Goal: Navigation & Orientation: Find specific page/section

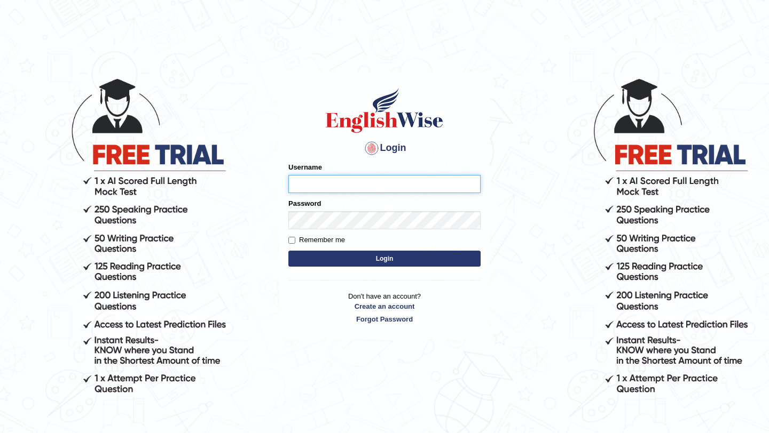
type input "bijayathapa"
click at [358, 256] on button "Login" at bounding box center [384, 259] width 192 height 16
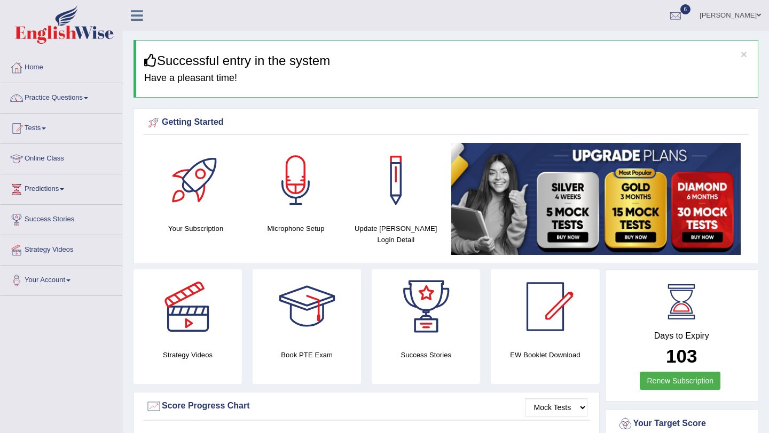
click at [42, 160] on link "Online Class" at bounding box center [62, 157] width 122 height 27
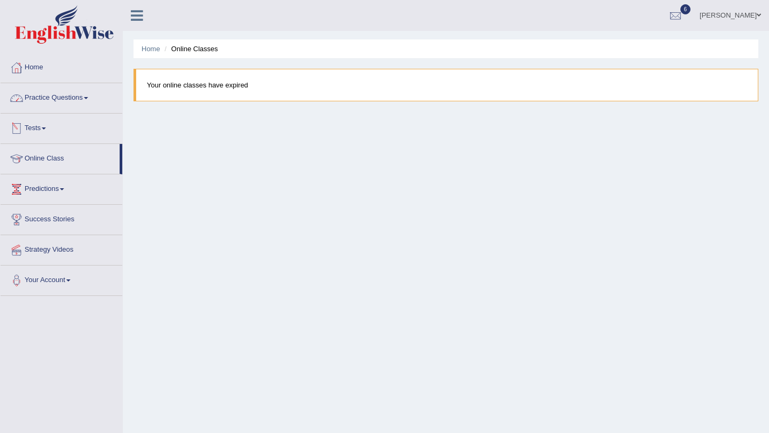
click at [58, 103] on link "Practice Questions" at bounding box center [62, 96] width 122 height 27
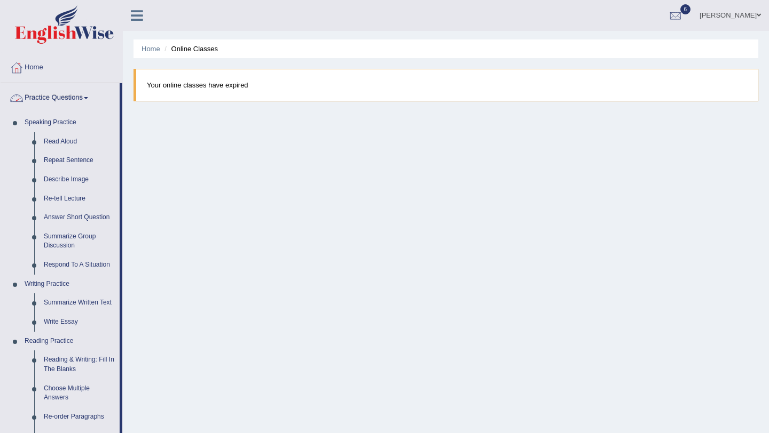
click at [84, 96] on link "Practice Questions" at bounding box center [60, 96] width 119 height 27
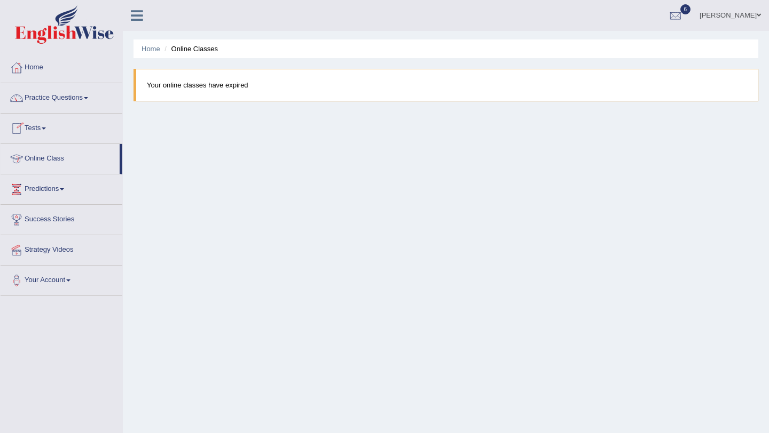
click at [48, 158] on link "Online Class" at bounding box center [60, 157] width 119 height 27
click at [44, 129] on link "Tests" at bounding box center [62, 127] width 122 height 27
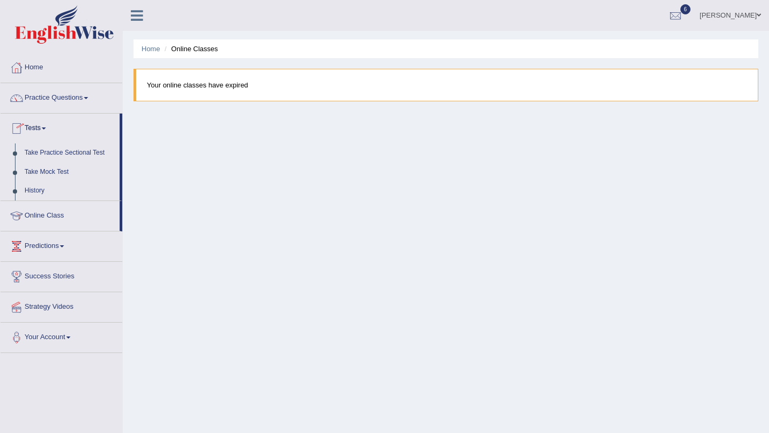
click at [44, 129] on link "Tests" at bounding box center [60, 127] width 119 height 27
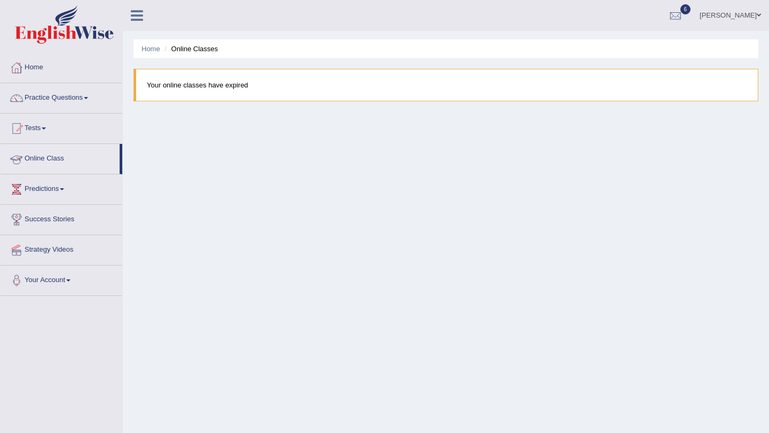
click at [51, 160] on link "Online Class" at bounding box center [60, 157] width 119 height 27
click at [53, 95] on link "Practice Questions" at bounding box center [62, 96] width 122 height 27
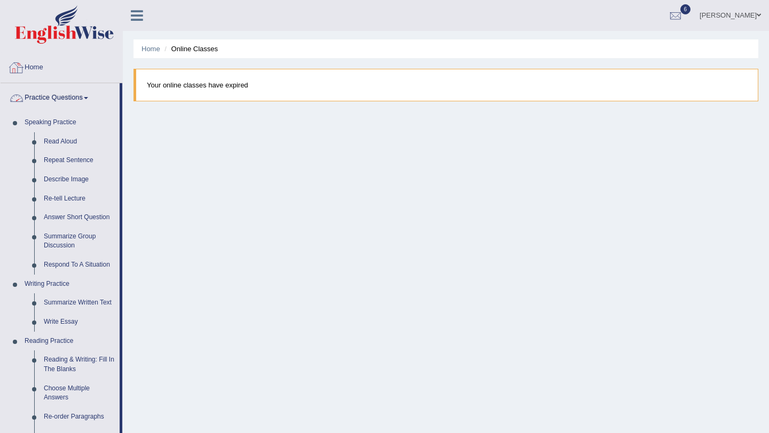
click at [36, 70] on link "Home" at bounding box center [62, 66] width 122 height 27
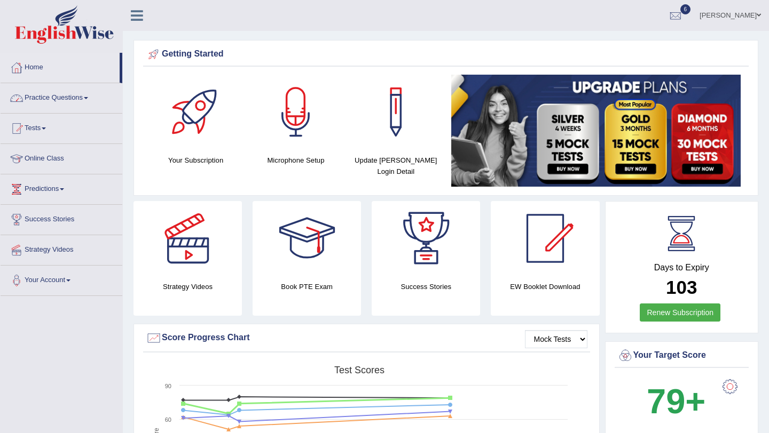
drag, startPoint x: 120, startPoint y: 80, endPoint x: 136, endPoint y: 167, distance: 87.8
drag, startPoint x: 122, startPoint y: 83, endPoint x: 124, endPoint y: 131, distance: 48.6
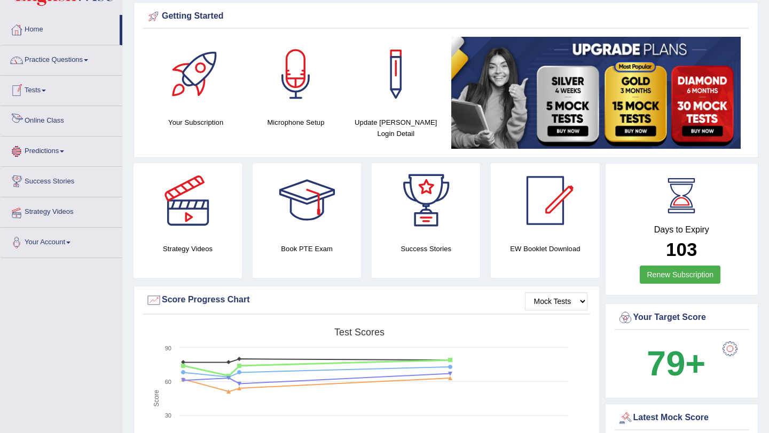
scroll to position [52, 0]
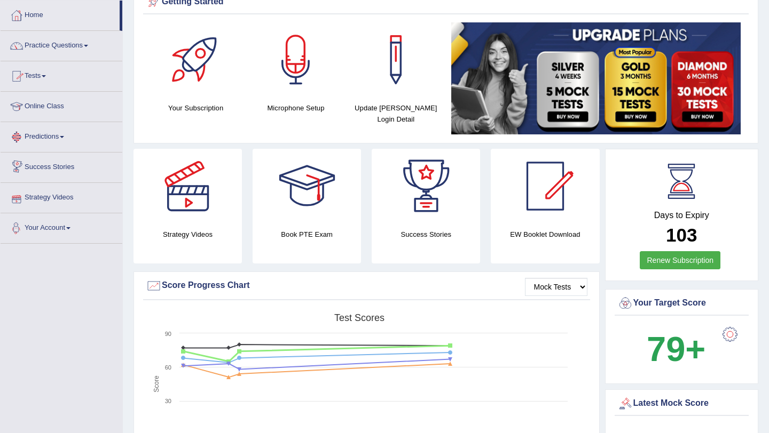
click at [68, 227] on link "Your Account" at bounding box center [62, 227] width 122 height 27
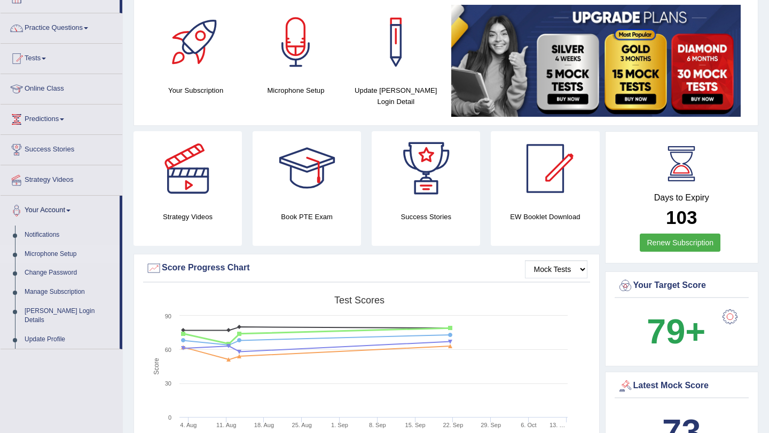
scroll to position [73, 0]
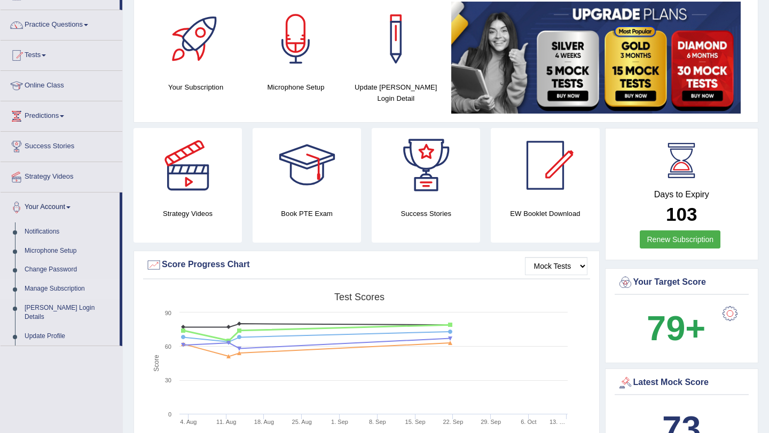
click at [52, 289] on link "Manage Subscription" at bounding box center [70, 289] width 100 height 19
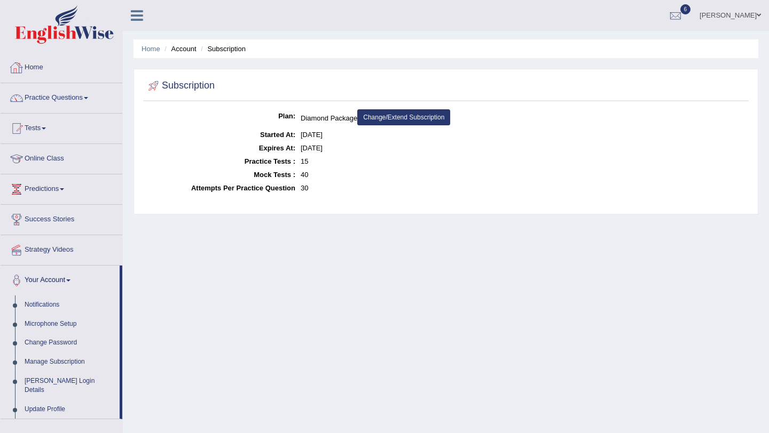
click at [30, 65] on link "Home" at bounding box center [62, 66] width 122 height 27
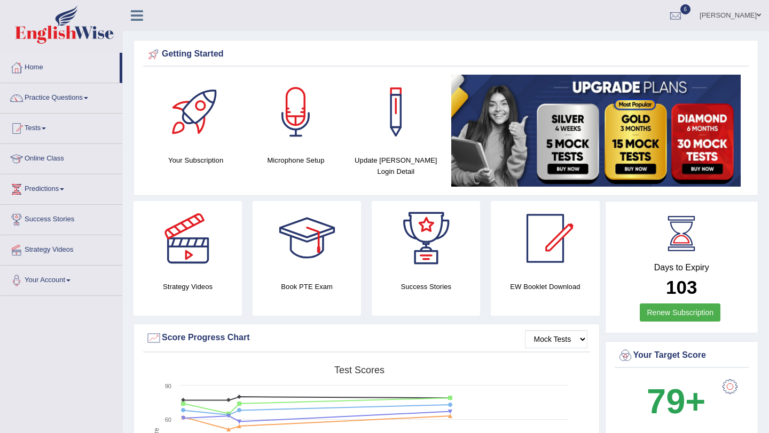
click at [121, 78] on li "Home" at bounding box center [62, 68] width 122 height 30
drag, startPoint x: 121, startPoint y: 83, endPoint x: 120, endPoint y: 137, distance: 54.5
click at [120, 137] on ul "Home Practice Questions Speaking Practice Read Aloud Repeat Sentence Describe I…" at bounding box center [62, 174] width 122 height 243
click at [67, 275] on link "Your Account" at bounding box center [62, 279] width 122 height 27
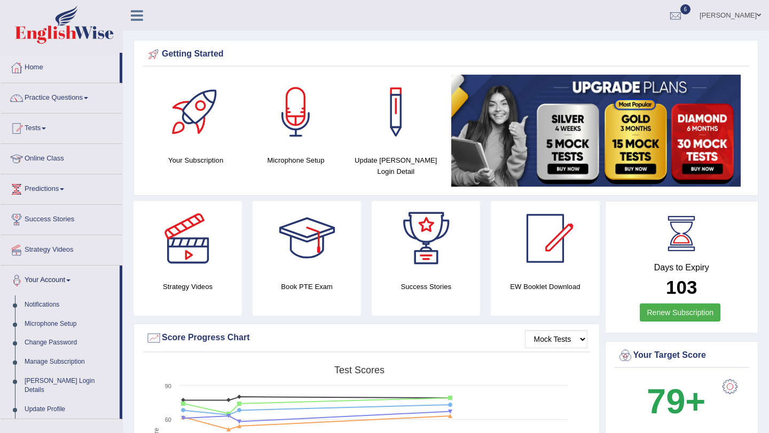
click at [67, 275] on link "Your Account" at bounding box center [60, 279] width 119 height 27
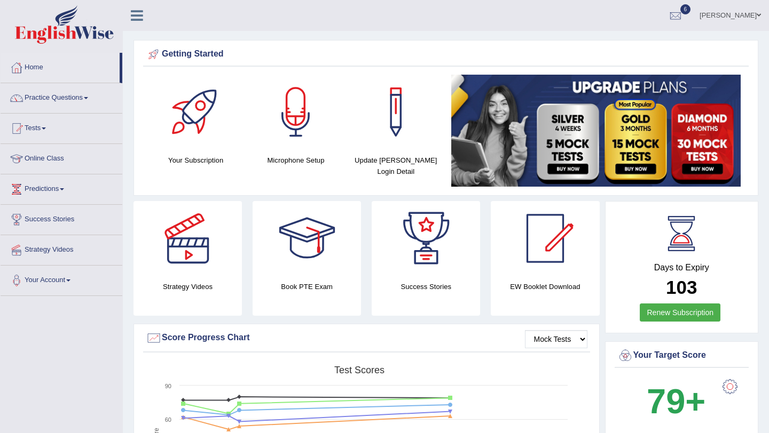
click at [67, 275] on link "Your Account" at bounding box center [62, 279] width 122 height 27
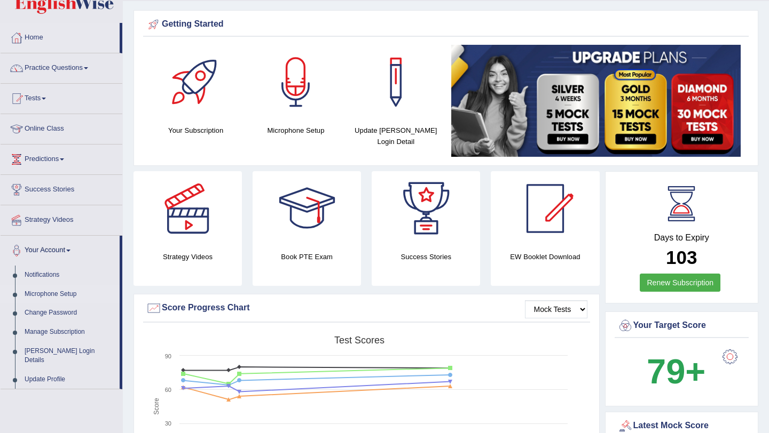
scroll to position [38, 0]
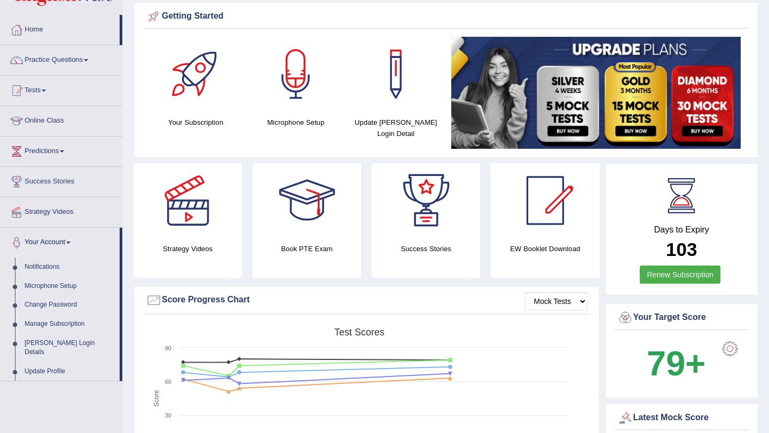
click at [70, 327] on link "Manage Subscription" at bounding box center [70, 324] width 100 height 19
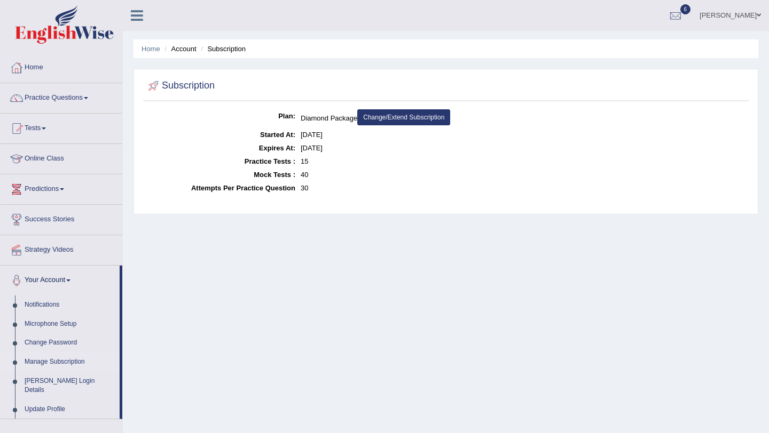
click at [49, 158] on link "Online Class" at bounding box center [62, 157] width 122 height 27
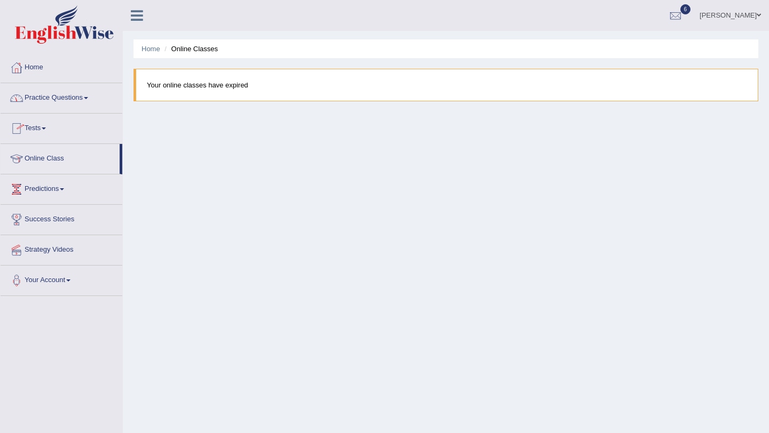
click at [44, 66] on link "Home" at bounding box center [62, 66] width 122 height 27
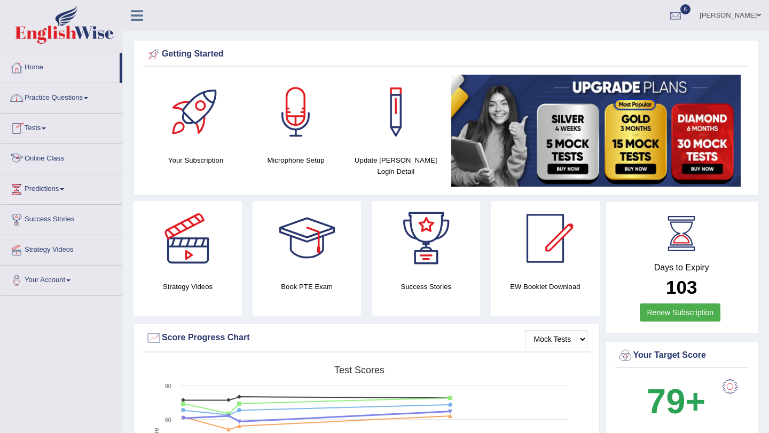
click at [42, 161] on link "Online Class" at bounding box center [62, 157] width 122 height 27
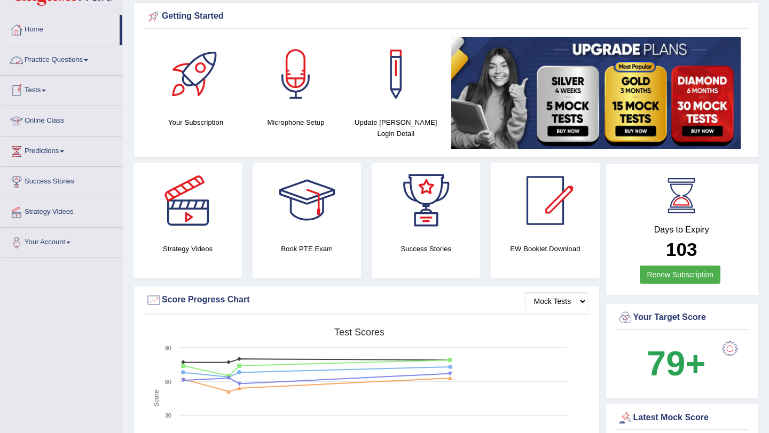
click at [52, 118] on link "Online Class" at bounding box center [62, 119] width 122 height 27
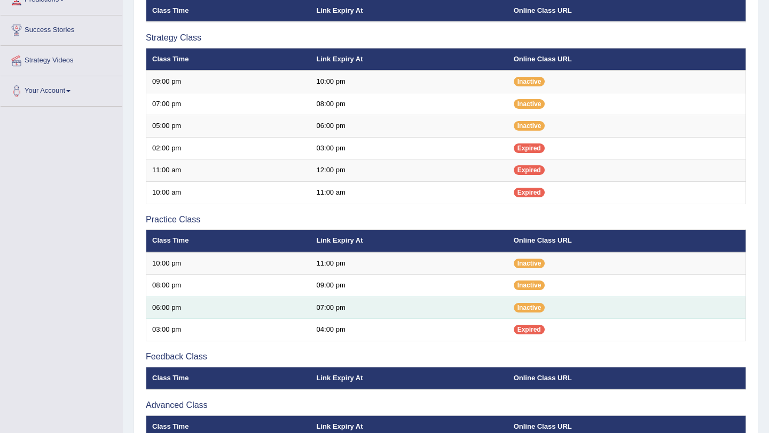
scroll to position [188, 0]
